Goal: Task Accomplishment & Management: Use online tool/utility

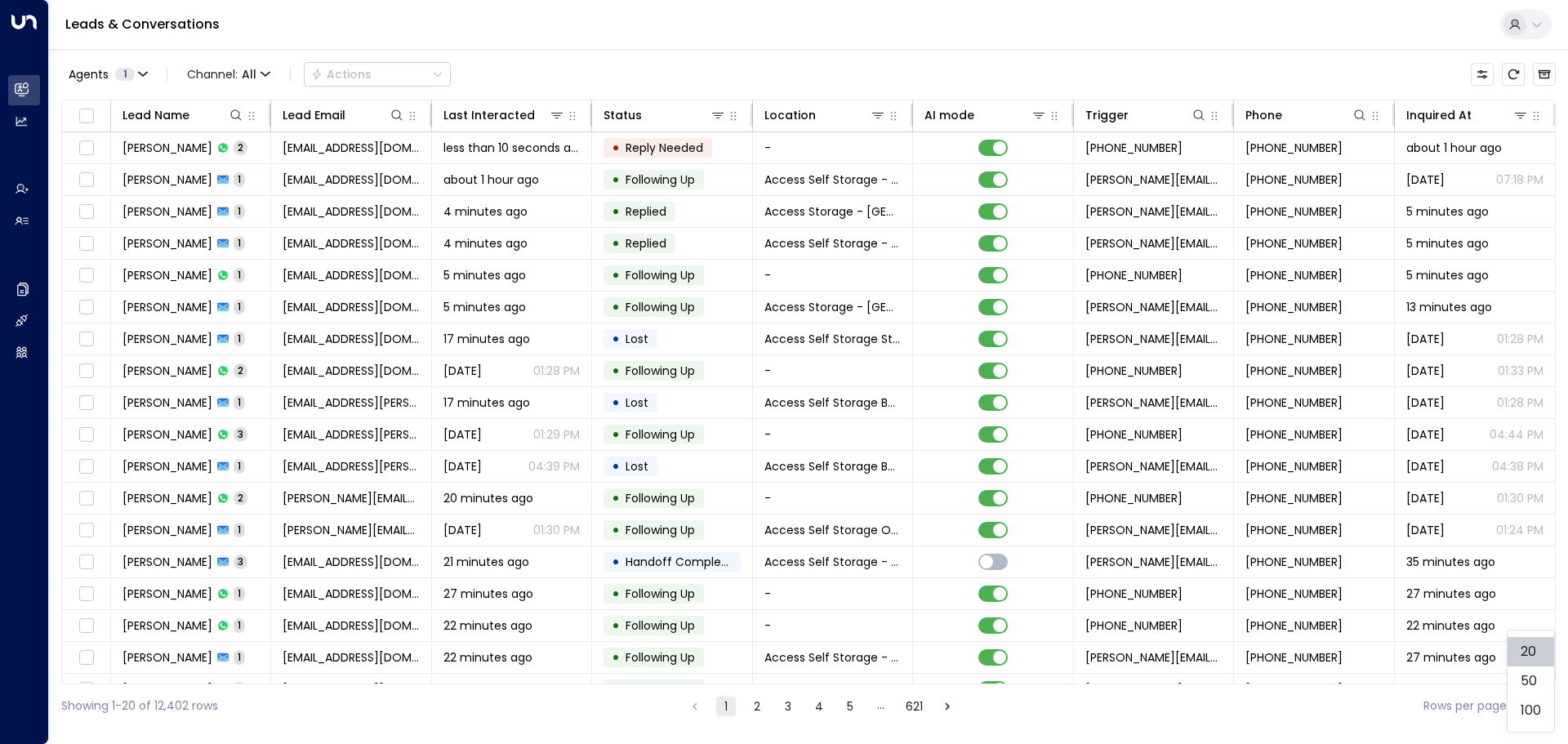
click at [1535, 706] on body "Overview Leads & Conversations Leads & Conversations Analytics Analytics Agents…" at bounding box center [784, 364] width 1568 height 727
click at [1527, 710] on li "100" at bounding box center [1530, 711] width 46 height 30
type input "***"
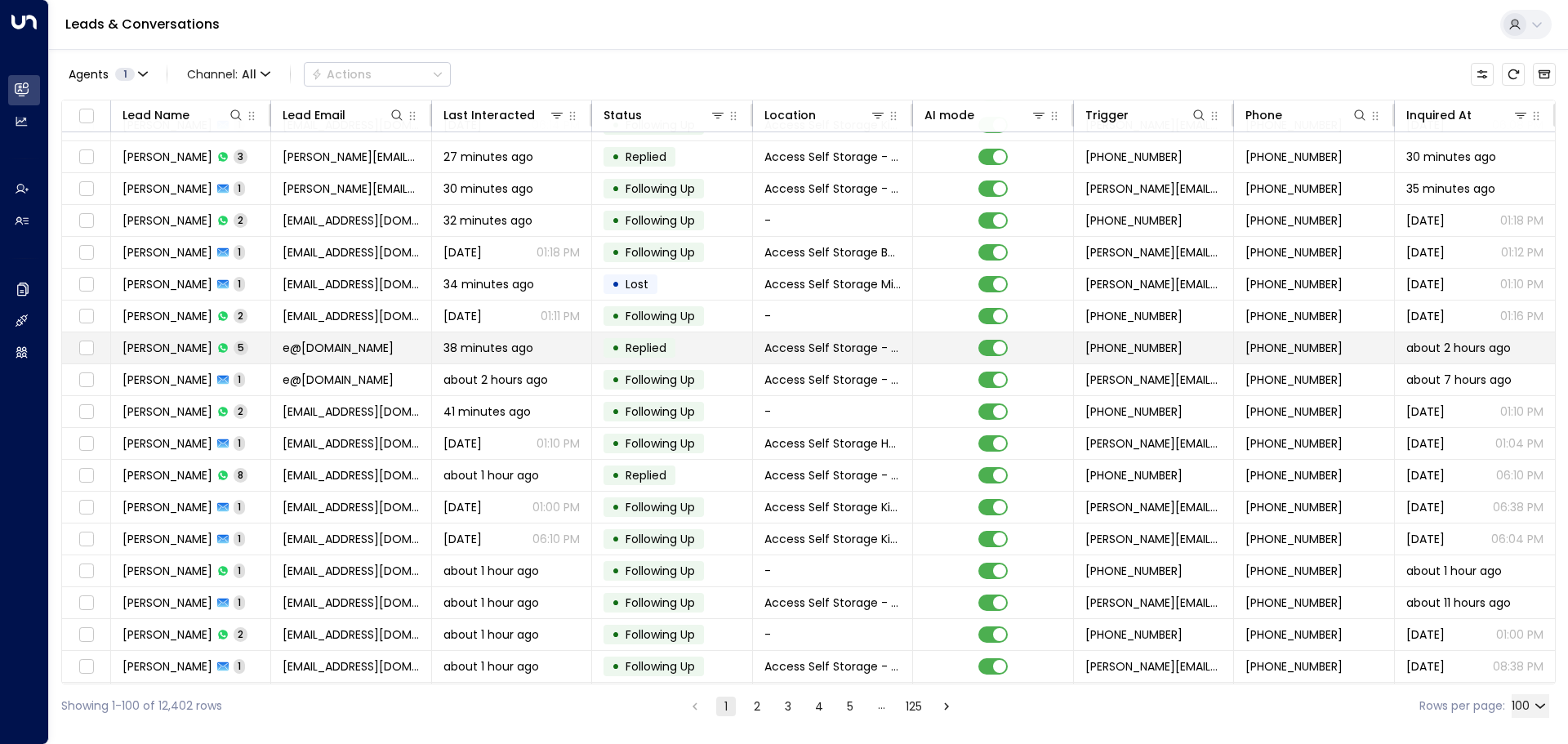
scroll to position [735, 0]
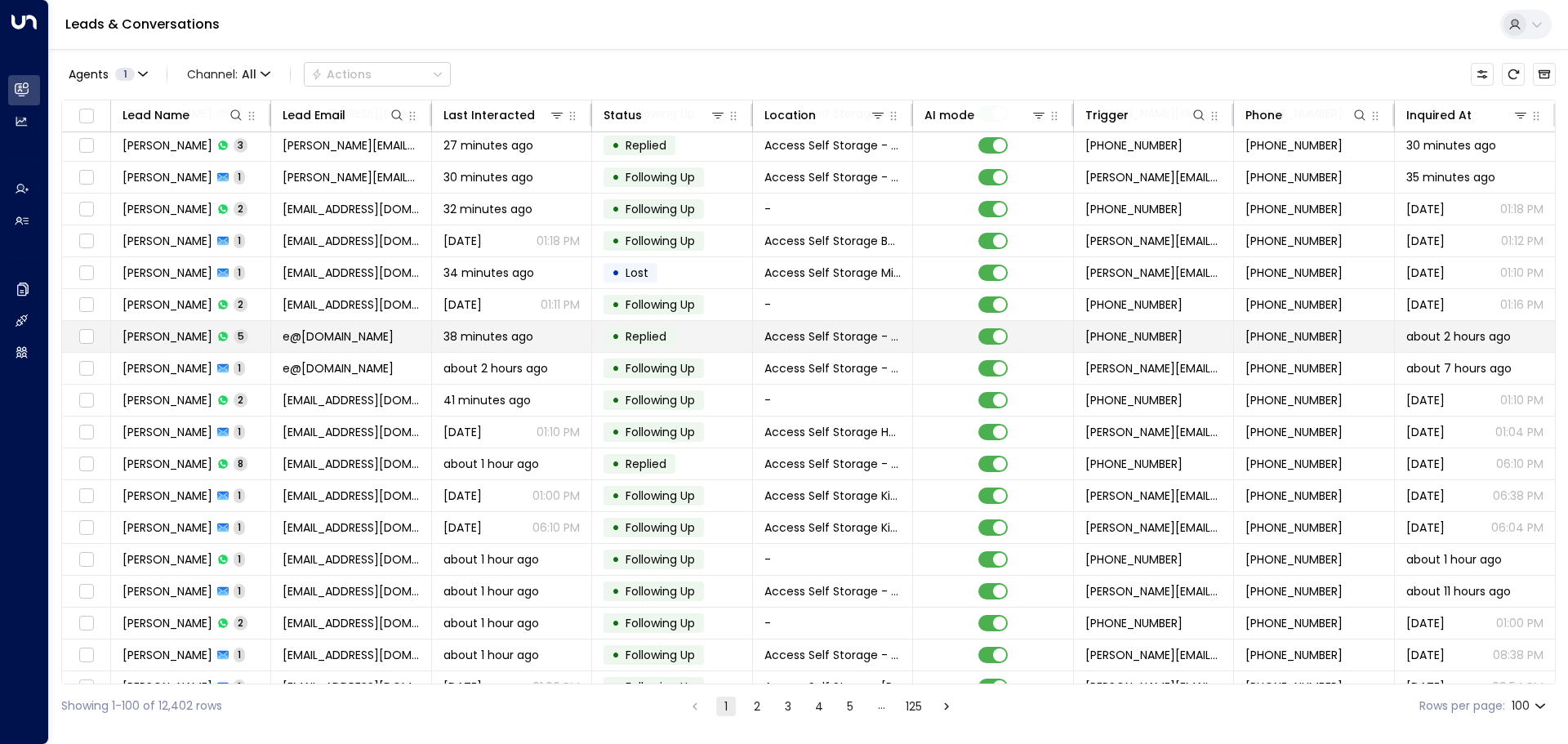
click at [255, 341] on td "[PERSON_NAME] 5" at bounding box center [191, 337] width 160 height 31
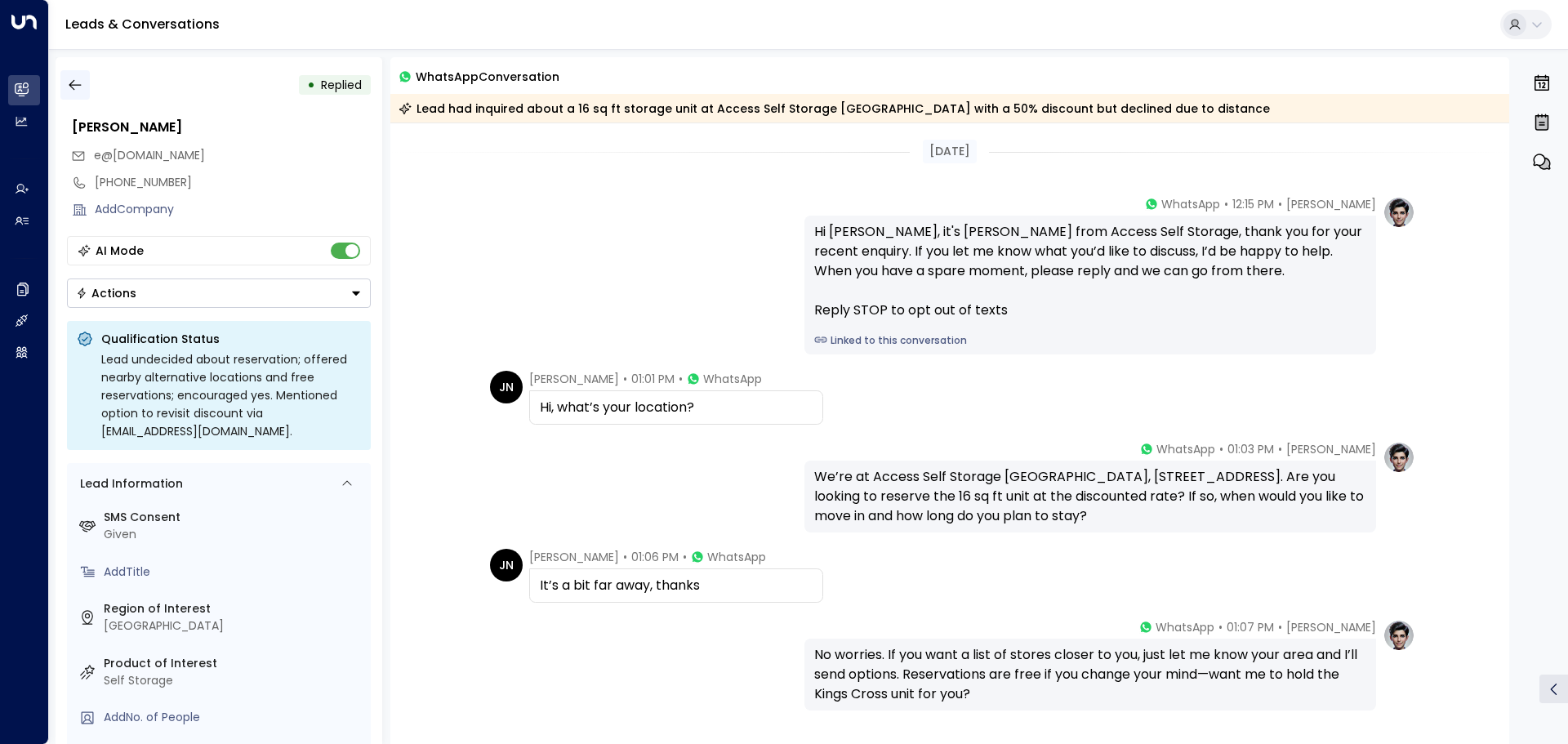
click at [73, 84] on icon "button" at bounding box center [75, 85] width 17 height 17
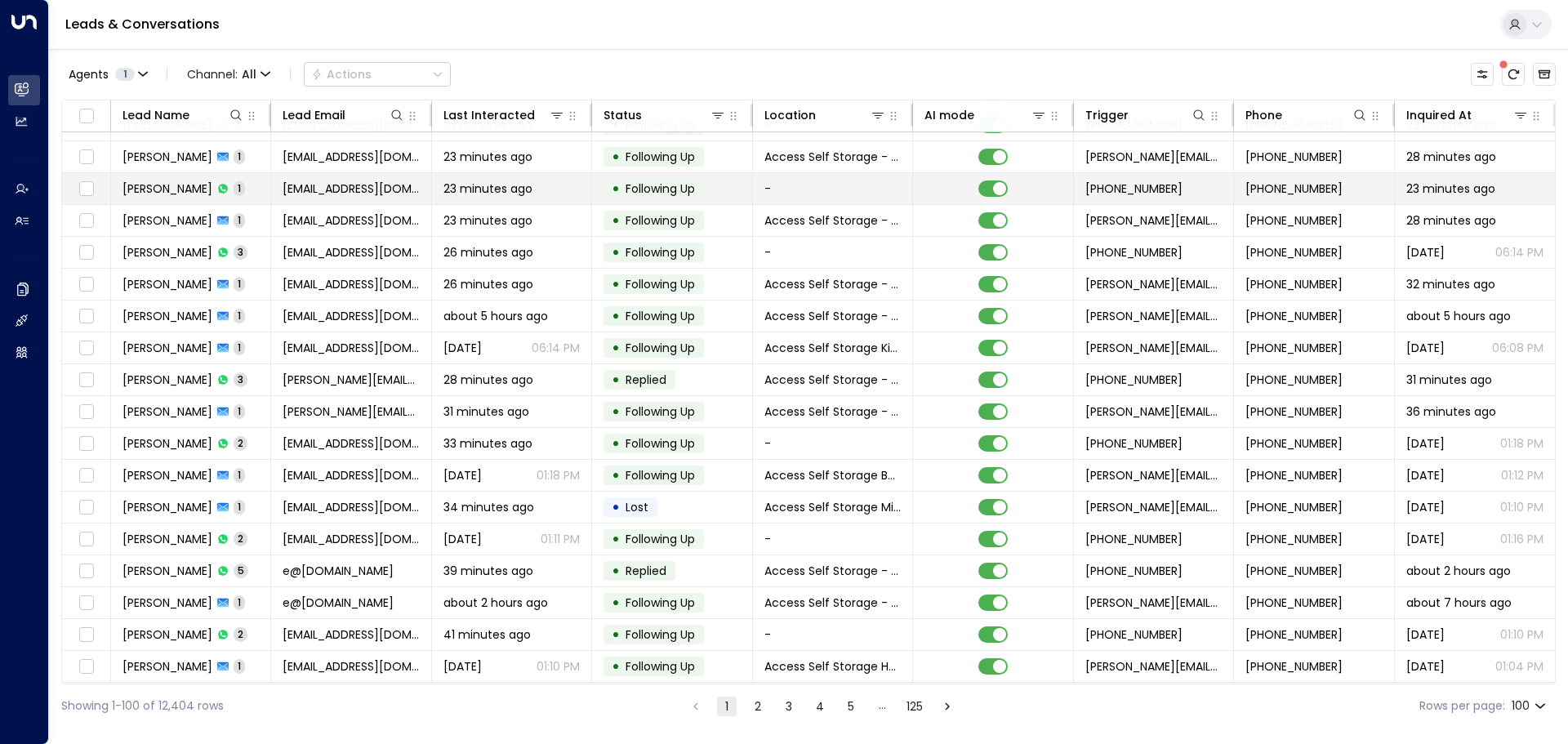
scroll to position [572, 0]
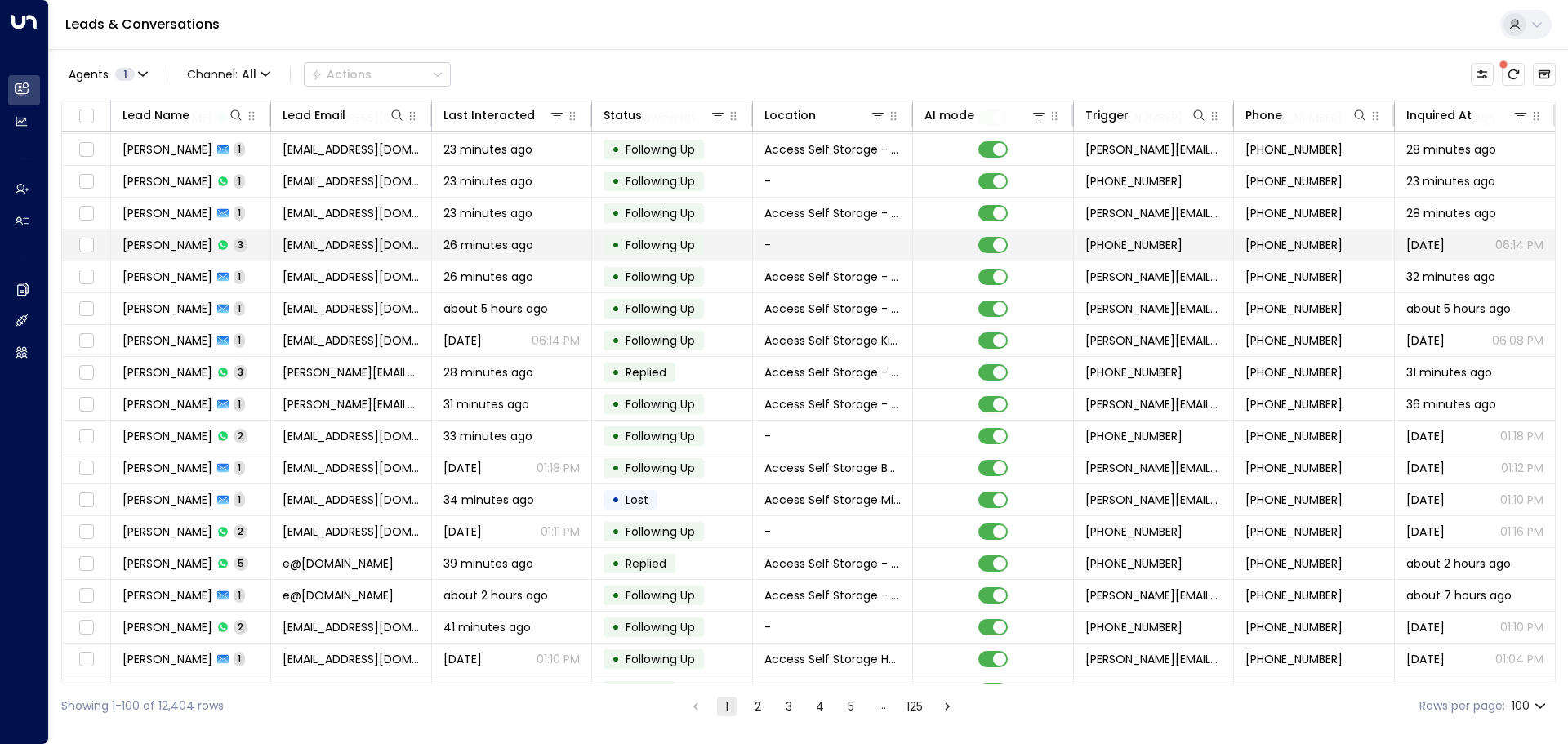
click at [234, 242] on td "Miaoyi Li 3" at bounding box center [191, 245] width 160 height 31
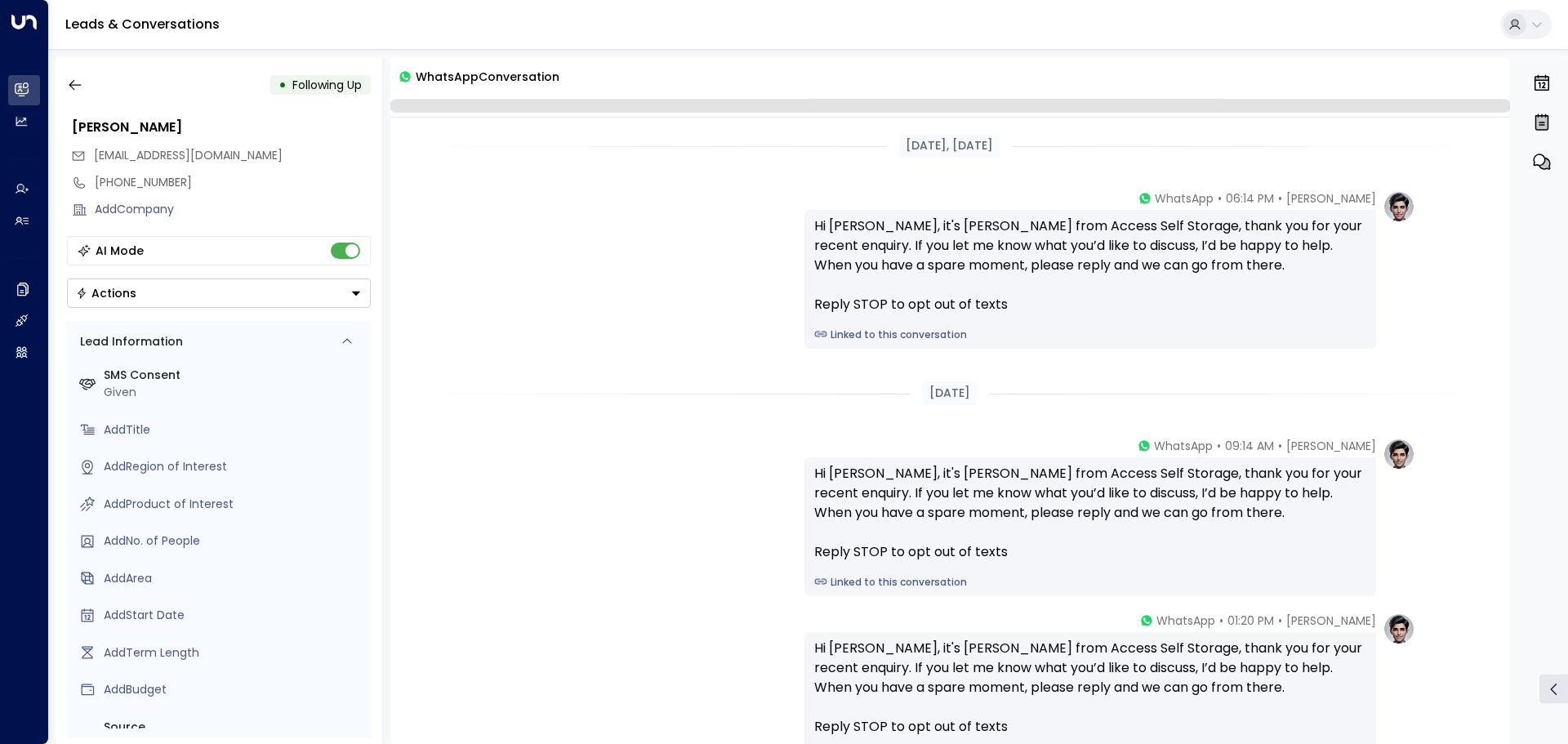
scroll to position [191, 0]
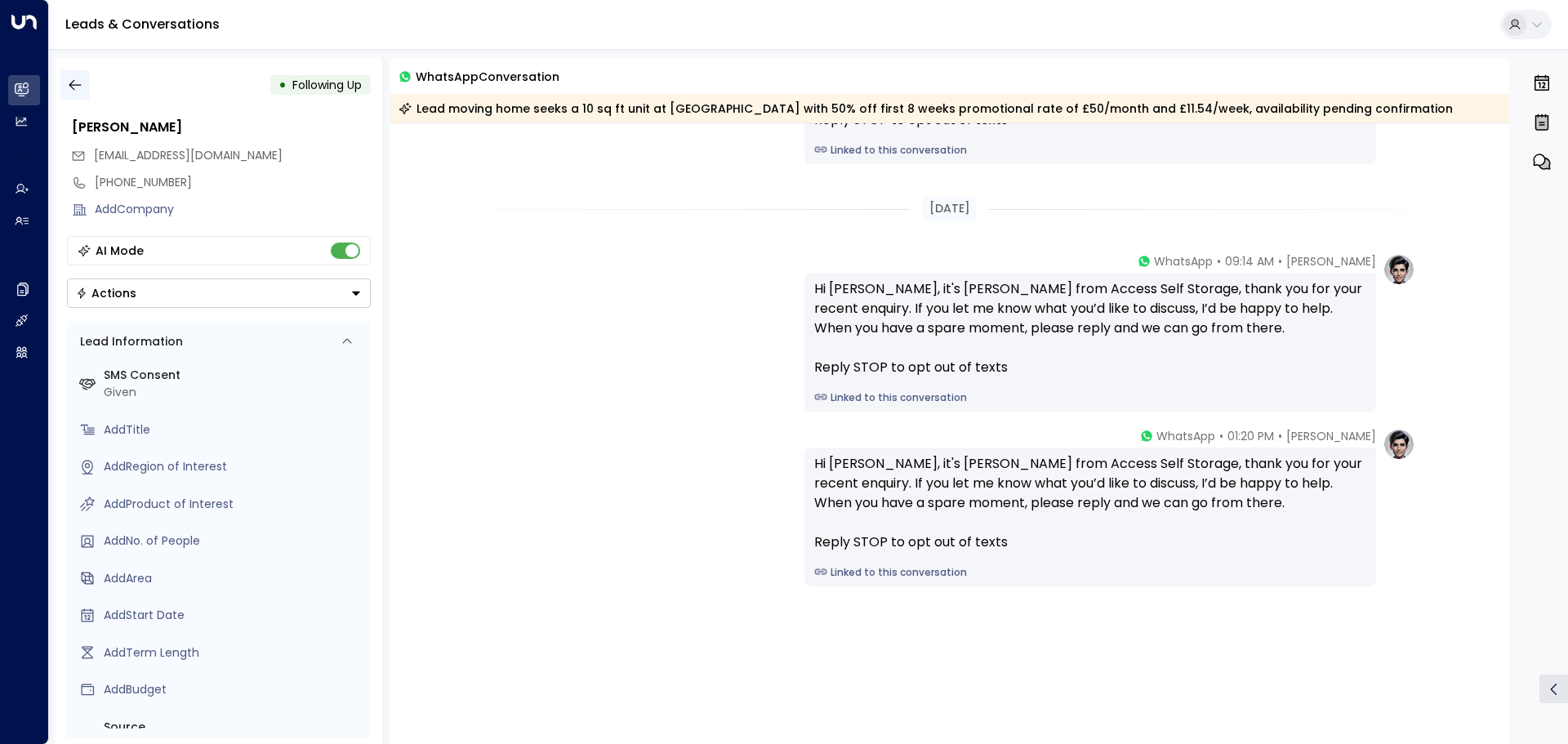
click at [82, 86] on icon "button" at bounding box center [75, 85] width 17 height 17
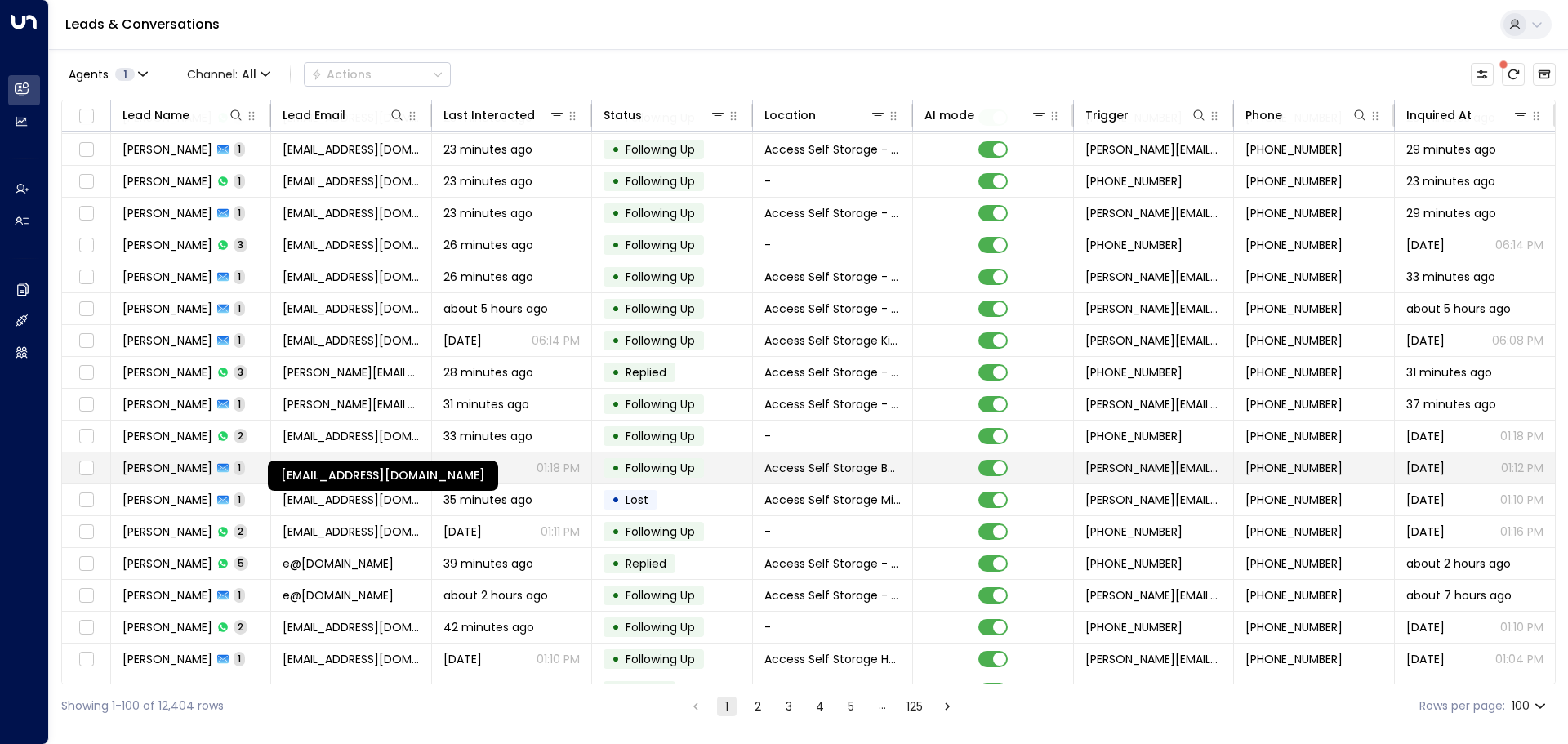
scroll to position [735, 0]
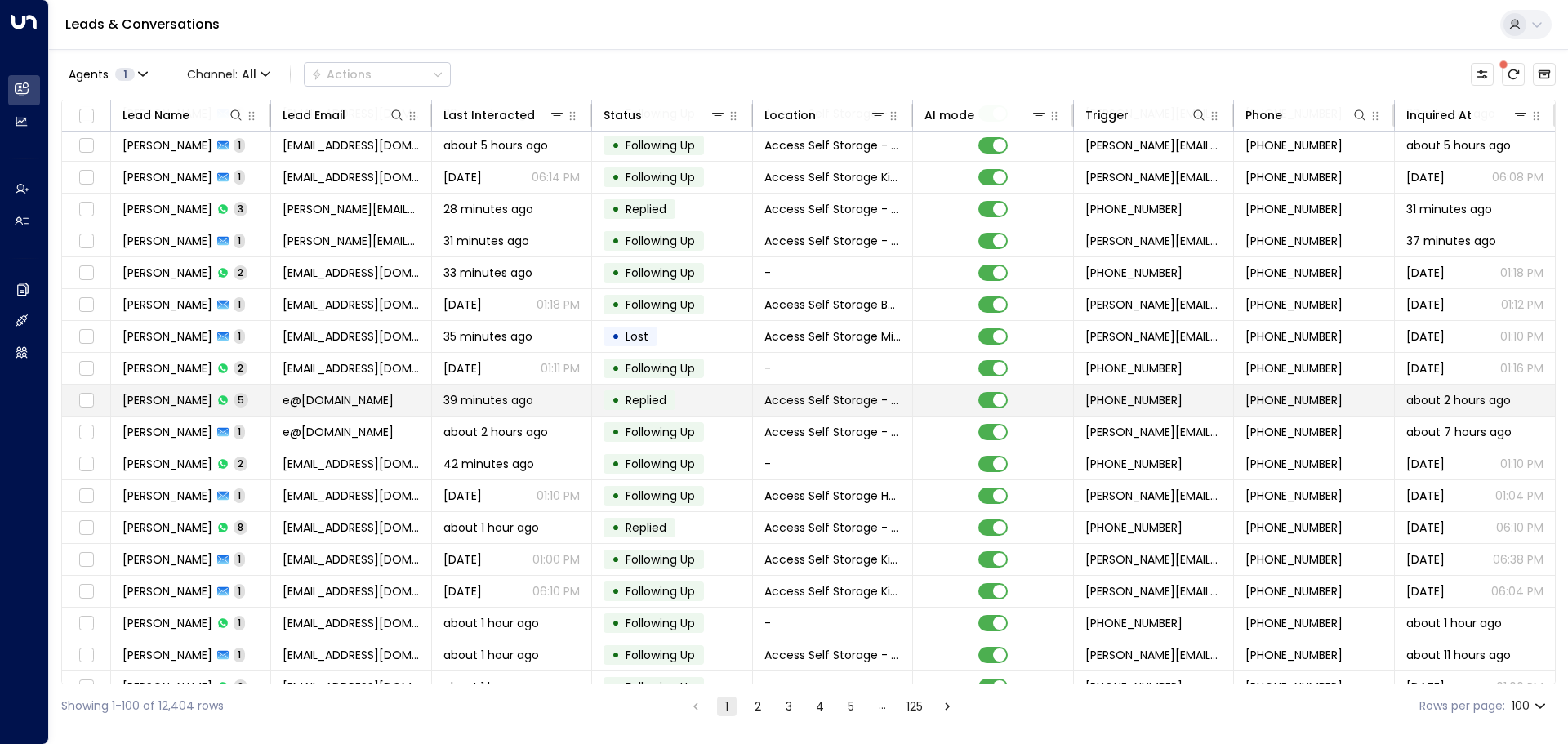
click at [254, 398] on td "[PERSON_NAME] 5" at bounding box center [191, 401] width 160 height 31
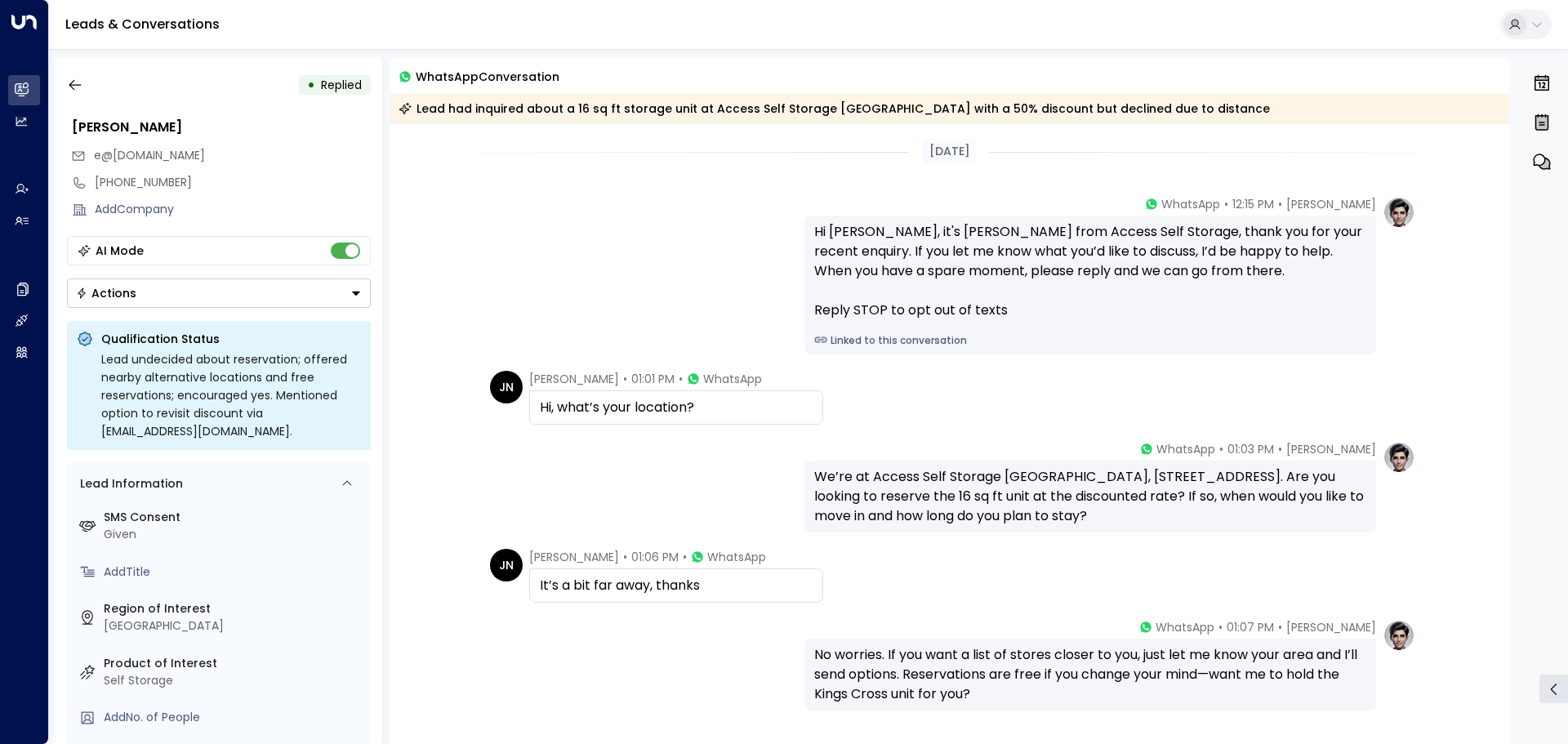
scroll to position [130, 0]
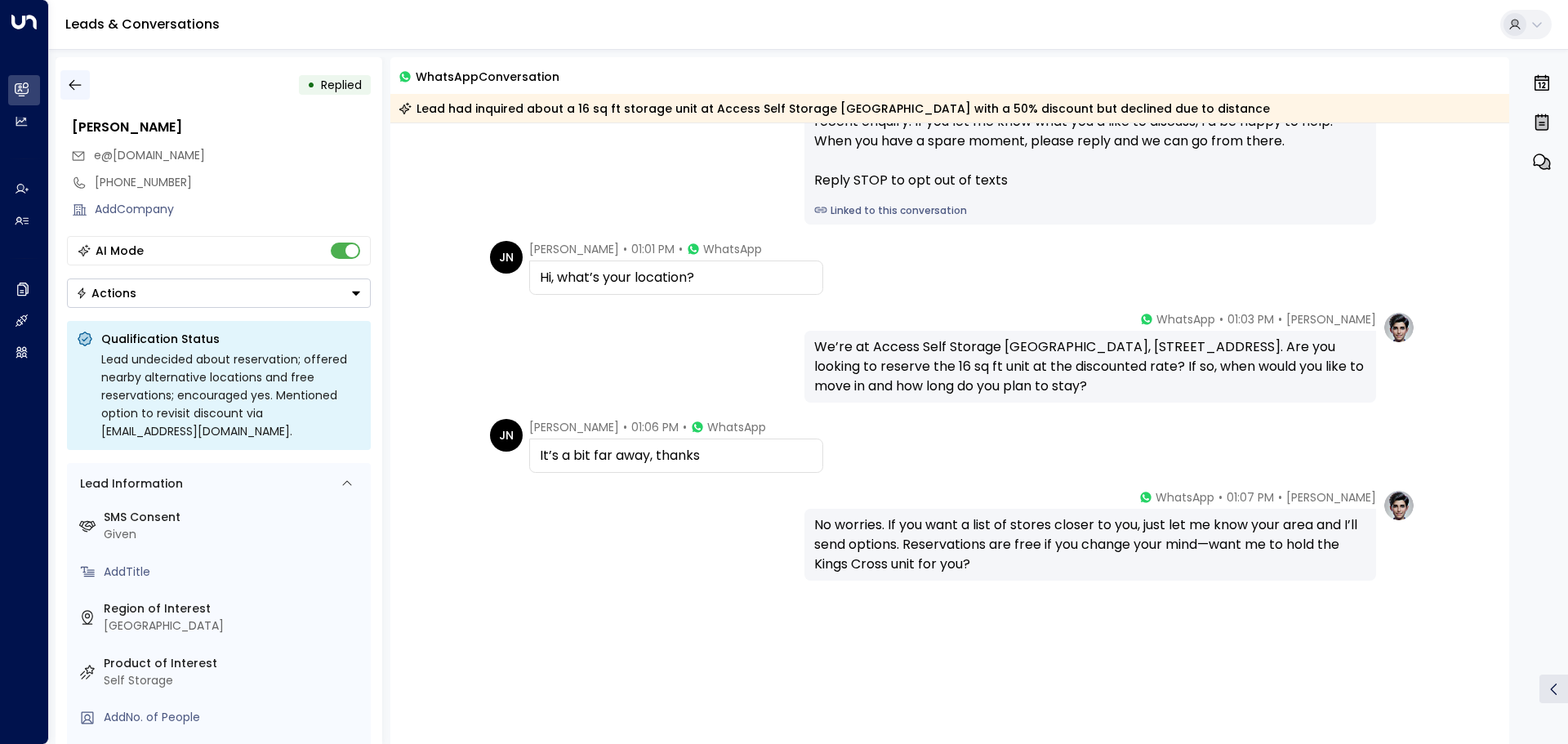
click at [73, 89] on icon "button" at bounding box center [74, 85] width 12 height 10
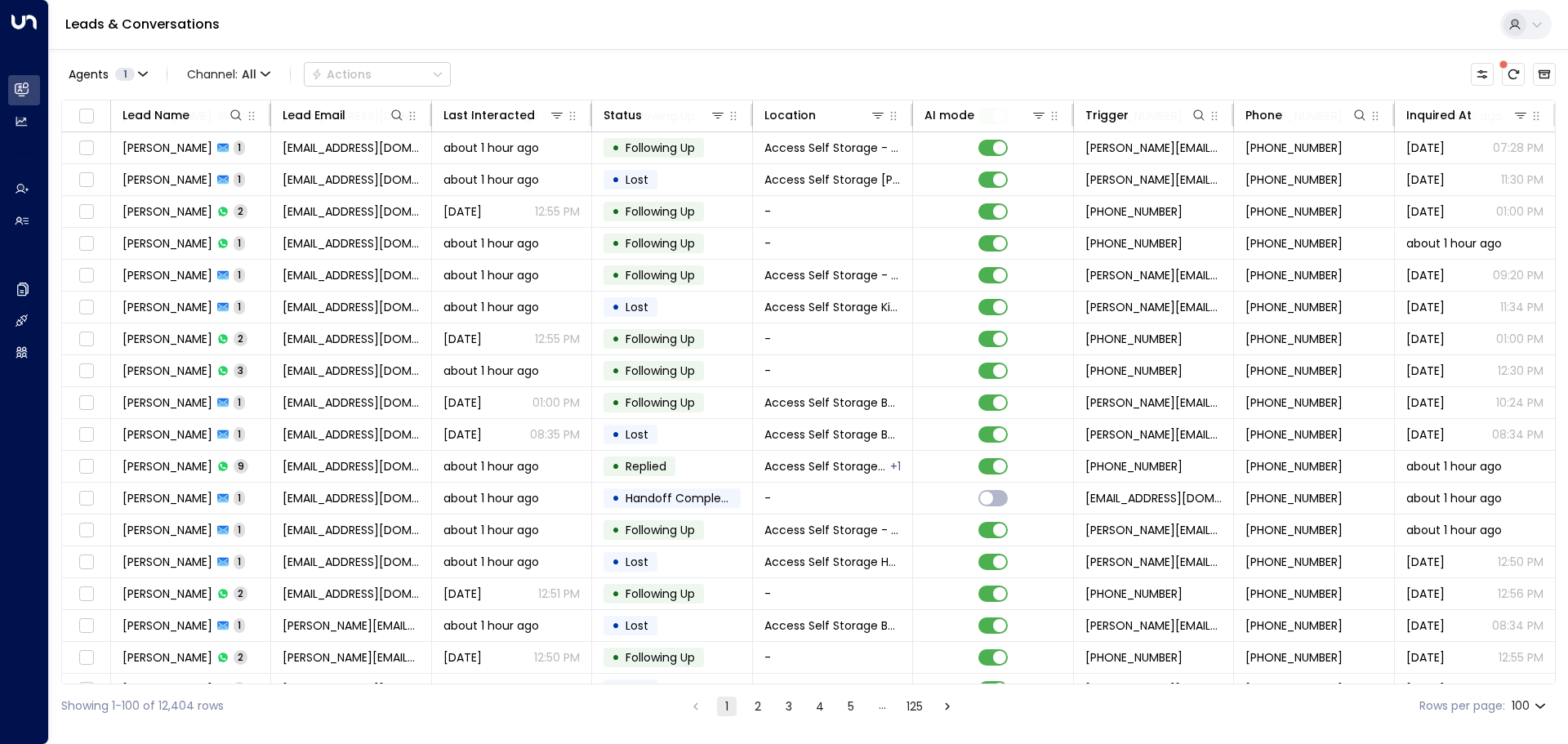
scroll to position [2042, 0]
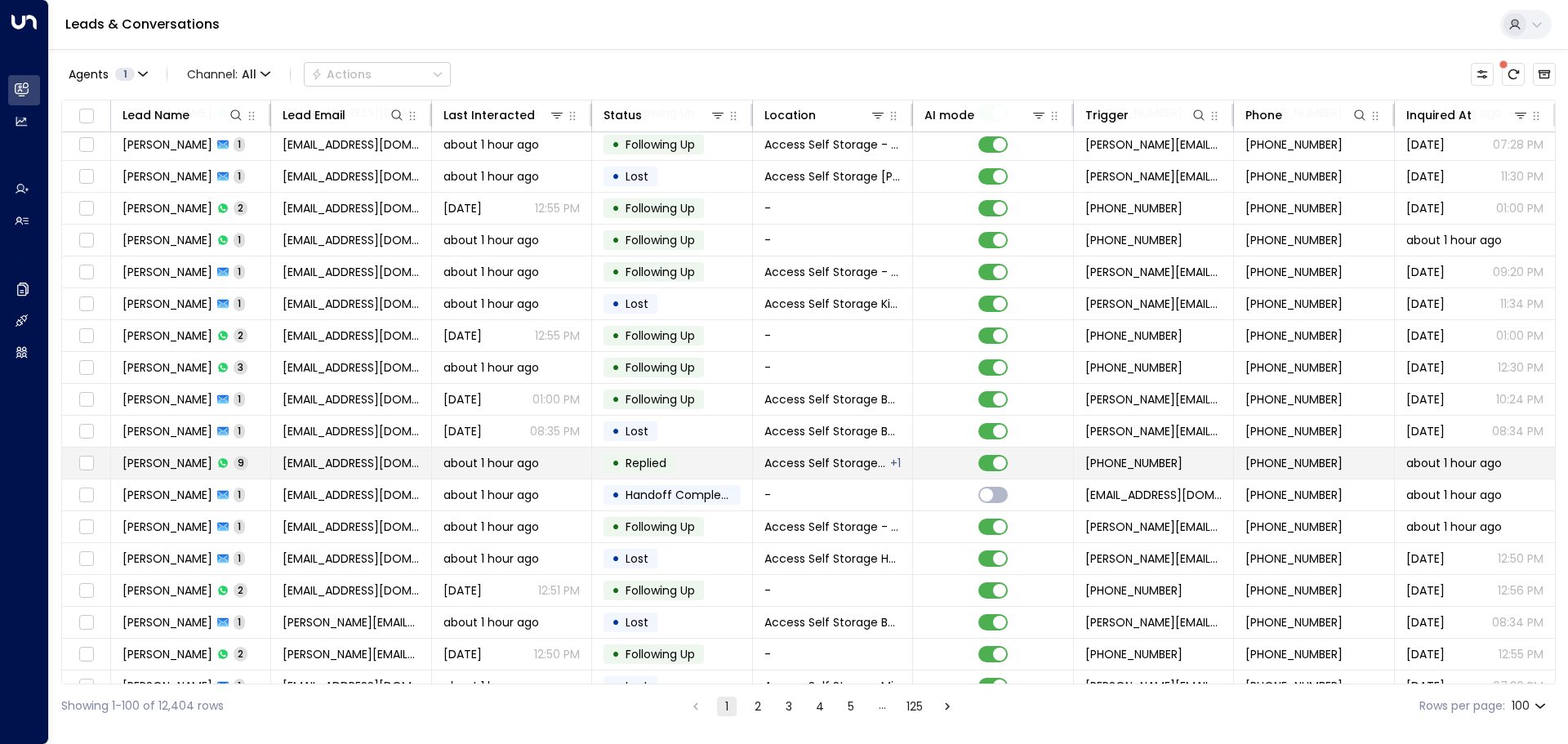
click at [239, 470] on td "[PERSON_NAME] 9" at bounding box center [191, 464] width 160 height 31
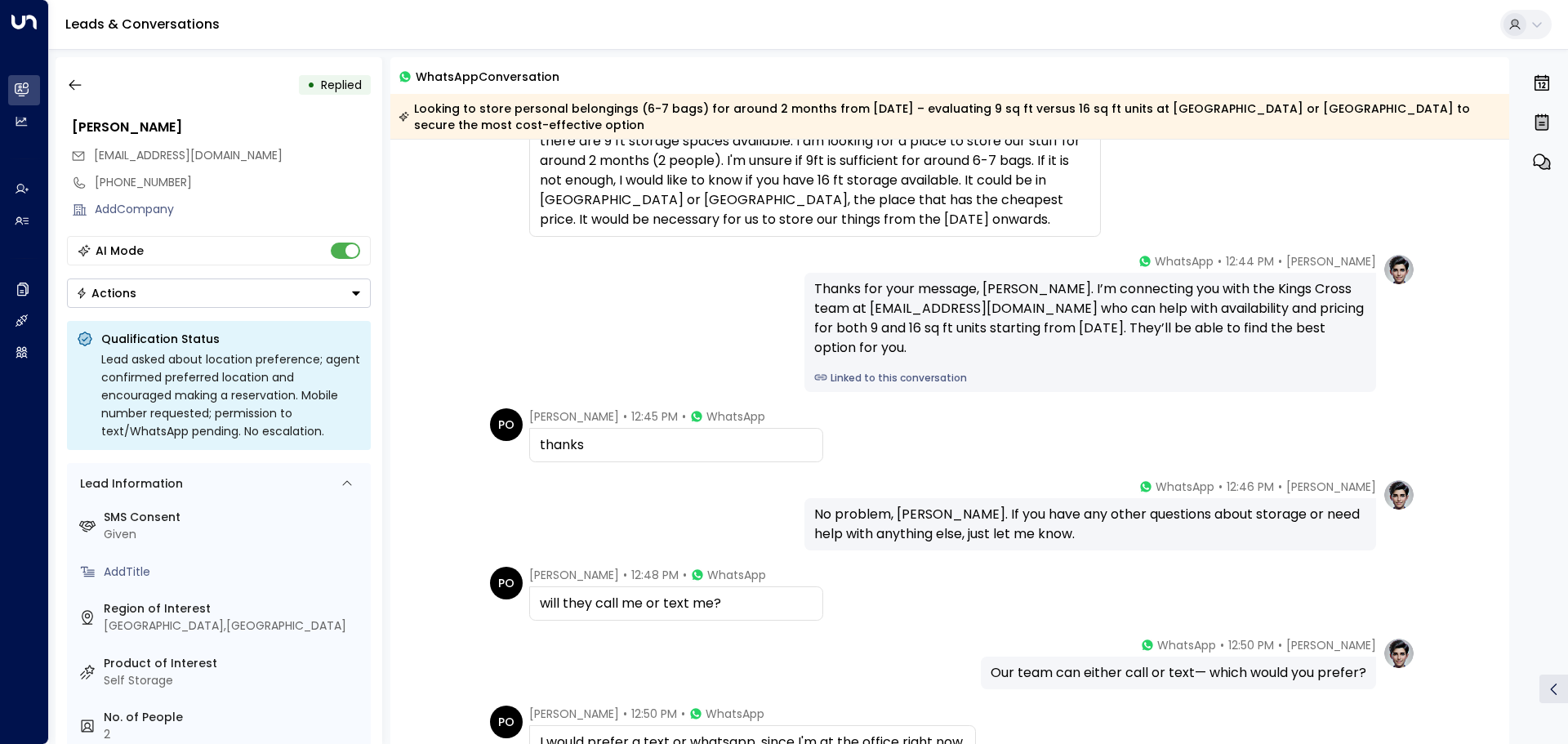
scroll to position [260, 0]
